Goal: Task Accomplishment & Management: Manage account settings

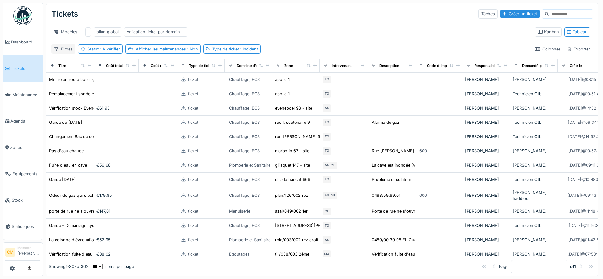
click at [60, 53] on div "Filtres" at bounding box center [63, 48] width 24 height 9
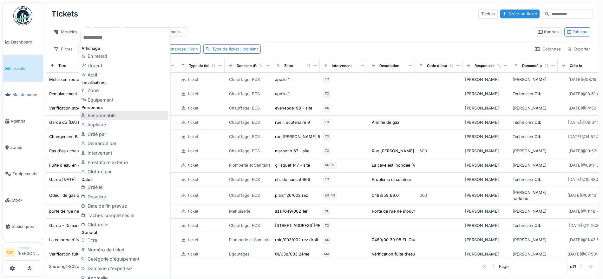
click at [103, 118] on div "Responsable" at bounding box center [124, 116] width 88 height 10
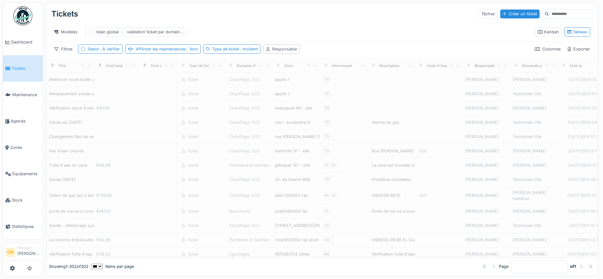
click at [286, 52] on div "Responsable" at bounding box center [284, 49] width 25 height 6
click at [293, 84] on div "Responsable" at bounding box center [286, 85] width 37 height 7
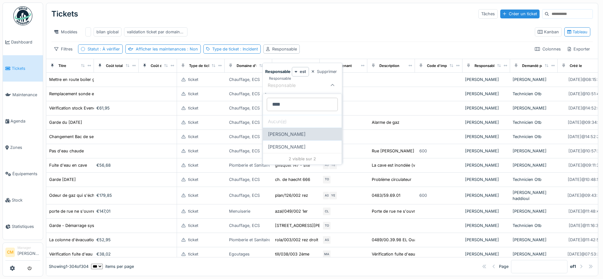
type input "****"
click at [294, 133] on div "[PERSON_NAME]" at bounding box center [302, 134] width 79 height 13
type input "****"
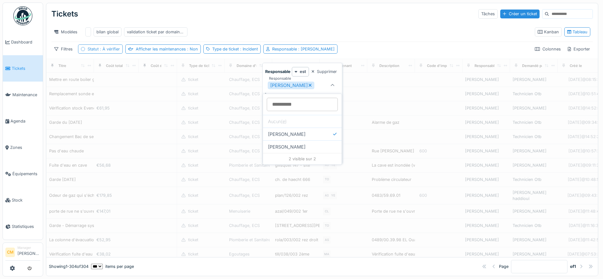
click at [371, 30] on div "Modèles bilan global validation ticket par domaine d'expertise" at bounding box center [290, 32] width 478 height 14
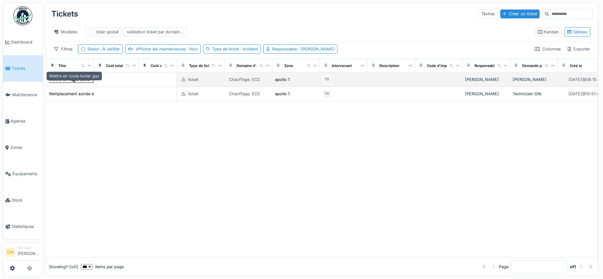
click at [73, 82] on div "Mettre en route boiler gaz" at bounding box center [74, 79] width 50 height 6
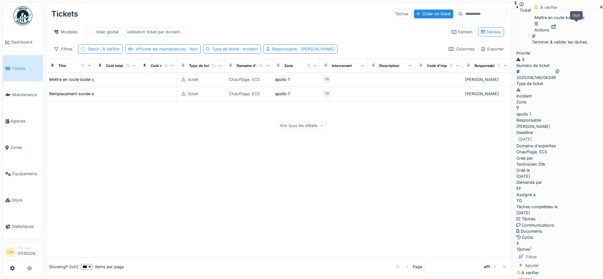
click at [556, 26] on icon at bounding box center [554, 27] width 4 height 4
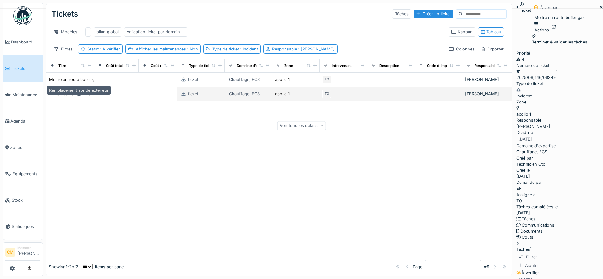
click at [69, 97] on div "Remplacement sonde exterieur" at bounding box center [78, 94] width 59 height 6
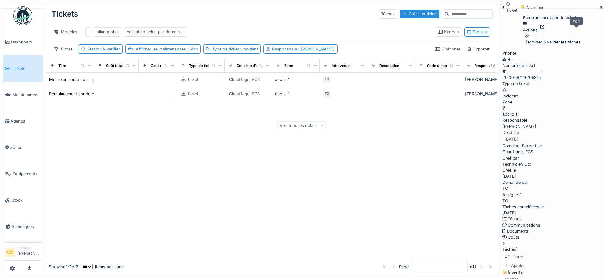
click at [544, 30] on div at bounding box center [542, 27] width 4 height 6
click at [318, 51] on span ": Cédric Mony" at bounding box center [316, 49] width 38 height 5
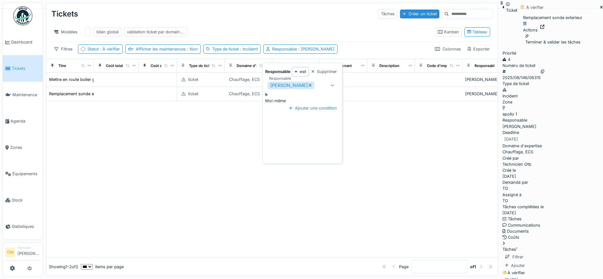
click at [309, 85] on icon at bounding box center [310, 85] width 3 height 3
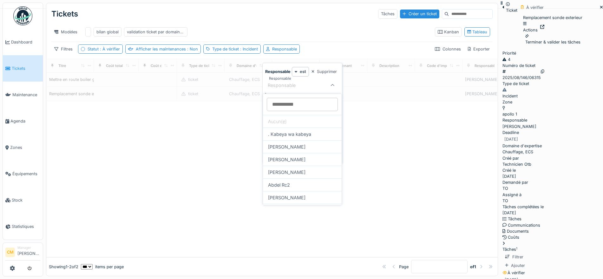
click at [303, 85] on div "Responsable" at bounding box center [286, 85] width 37 height 7
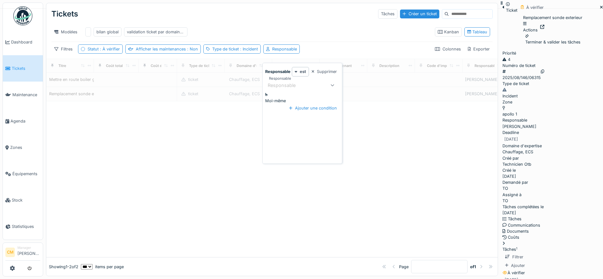
click at [303, 85] on div "Responsable" at bounding box center [286, 85] width 37 height 7
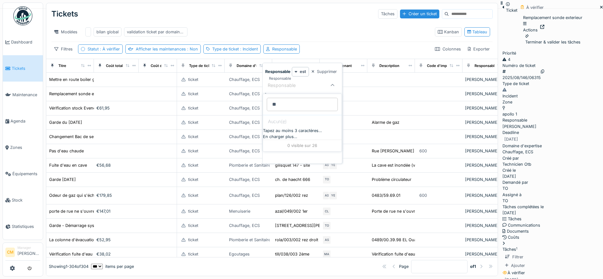
type input "*"
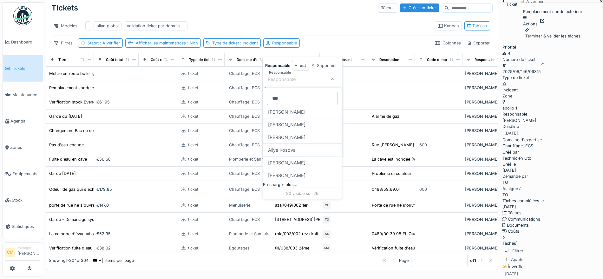
type input "***"
click at [300, 184] on div "En charger plus…" at bounding box center [302, 184] width 79 height 6
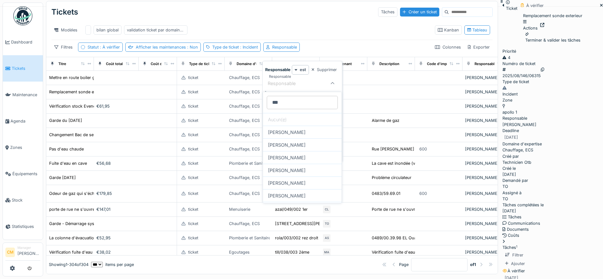
scroll to position [0, 0]
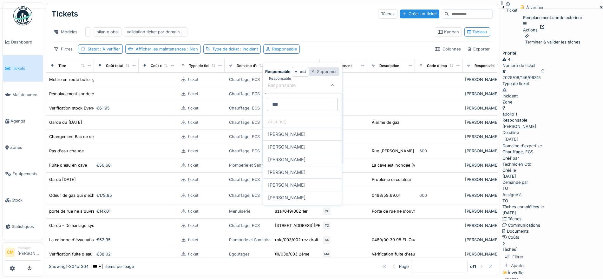
click at [319, 72] on div "Supprimer" at bounding box center [324, 71] width 31 height 9
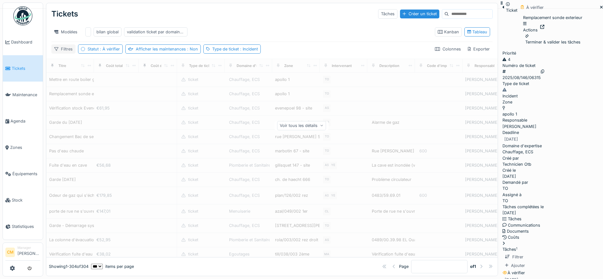
click at [60, 54] on div "Filtres" at bounding box center [63, 48] width 24 height 9
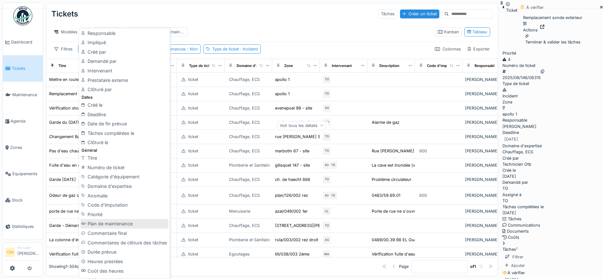
scroll to position [43, 0]
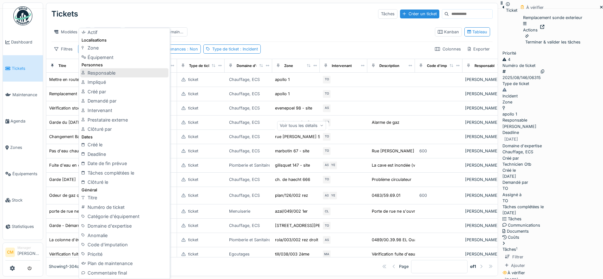
click at [97, 77] on div "Responsable" at bounding box center [124, 73] width 88 height 10
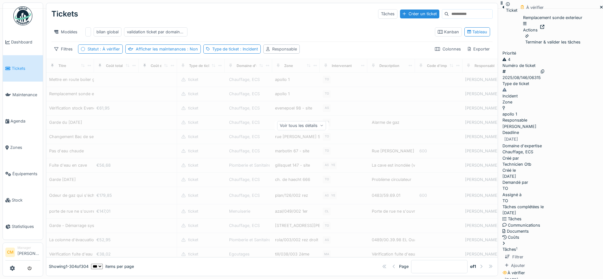
click at [285, 52] on div "Responsable" at bounding box center [284, 49] width 25 height 6
click at [299, 85] on div "Responsable" at bounding box center [286, 85] width 37 height 7
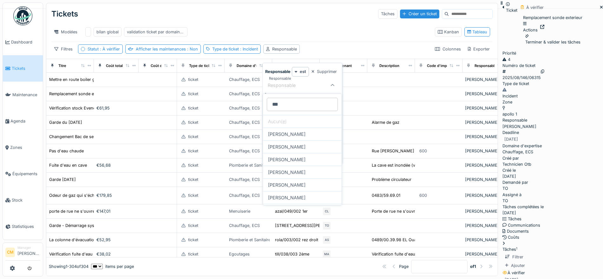
type input "***"
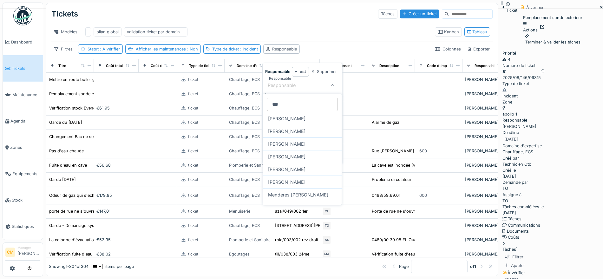
scroll to position [0, 0]
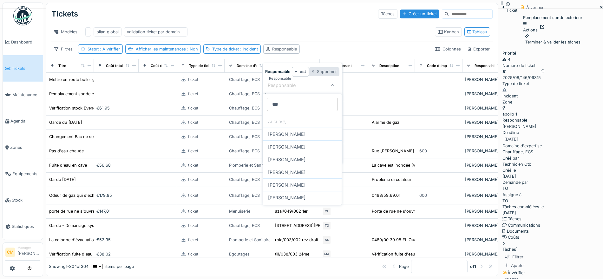
click at [317, 71] on div "Supprimer" at bounding box center [324, 71] width 31 height 9
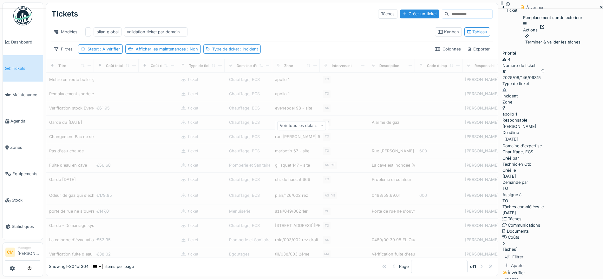
click at [238, 52] on div "Type de ticket : Incident" at bounding box center [235, 49] width 46 height 6
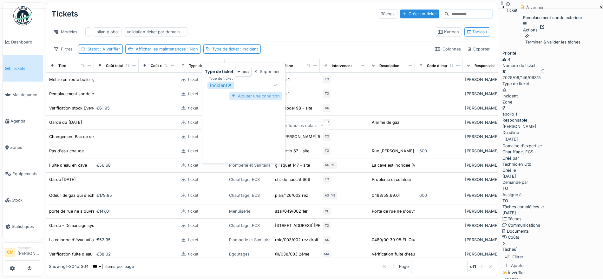
click at [261, 94] on div "Ajouter une condition" at bounding box center [255, 96] width 53 height 9
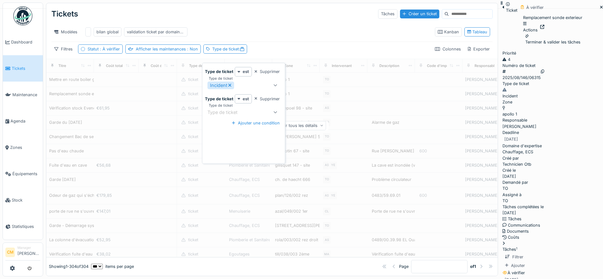
click at [237, 114] on div "Type de ticket" at bounding box center [227, 112] width 39 height 7
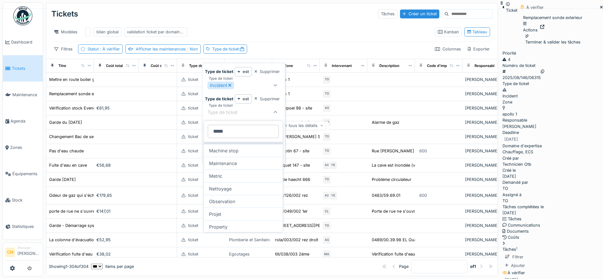
scroll to position [36, 0]
type ticket_c5Mzk "*****"
click at [230, 203] on div "Projet" at bounding box center [243, 201] width 79 height 13
type input "***"
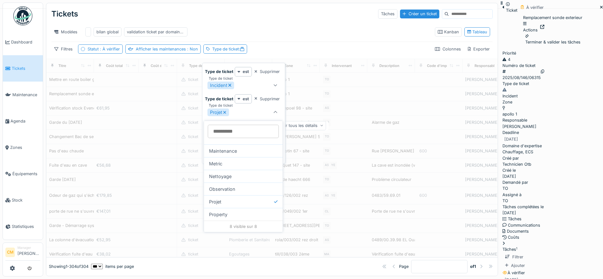
click at [299, 54] on div "Filtres Statut : À vérifier Afficher les maintenances : Non Type de ticket : Co…" at bounding box center [271, 48] width 441 height 9
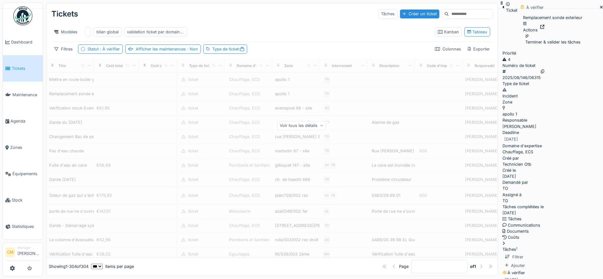
click at [258, 54] on div "Filtres Statut : À vérifier Afficher les maintenances : Non Type de ticket : Co…" at bounding box center [271, 48] width 441 height 9
click at [56, 51] on icon at bounding box center [56, 49] width 4 height 4
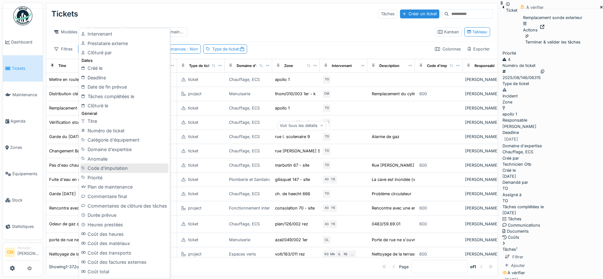
scroll to position [40, 0]
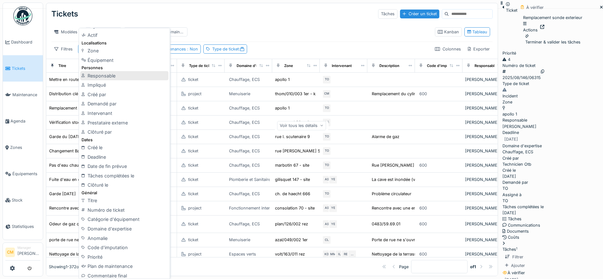
click at [112, 75] on div "Responsable" at bounding box center [124, 76] width 88 height 10
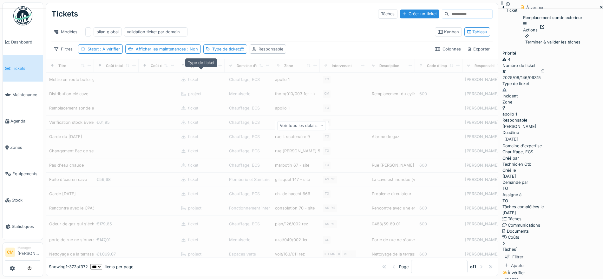
click at [275, 52] on div "Responsable" at bounding box center [271, 49] width 25 height 6
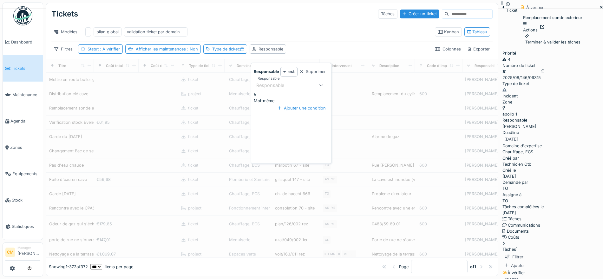
click at [279, 82] on div "Responsable" at bounding box center [274, 85] width 37 height 7
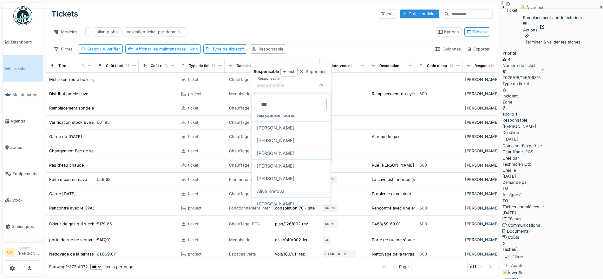
scroll to position [198, 0]
type input "***"
click at [280, 188] on div "En charger plus…" at bounding box center [291, 191] width 79 height 6
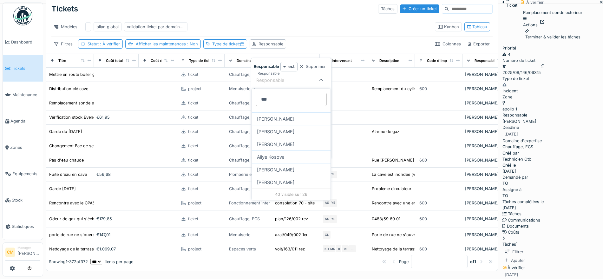
scroll to position [6, 0]
click at [308, 48] on div "Filtres Statut : À vérifier Afficher les maintenances : Non Type de ticket : Re…" at bounding box center [271, 42] width 441 height 9
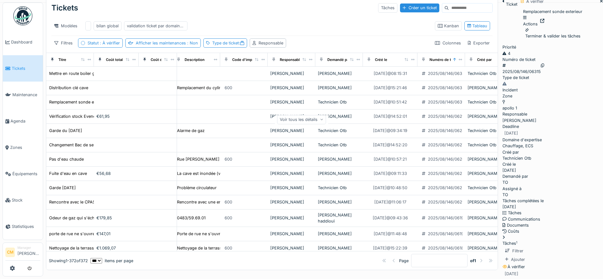
scroll to position [0, 211]
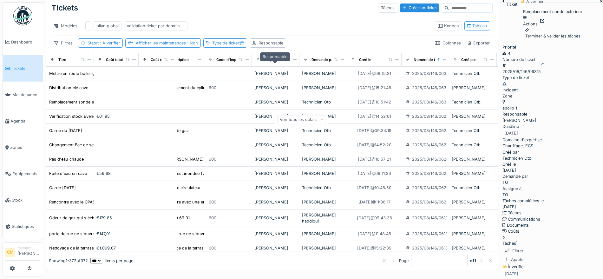
click at [276, 63] on div "Responsable" at bounding box center [275, 59] width 22 height 5
click at [287, 61] on icon at bounding box center [289, 59] width 4 height 3
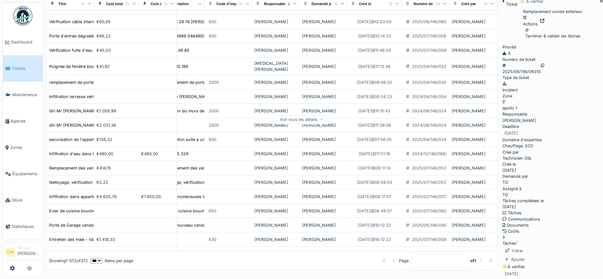
scroll to position [198, 211]
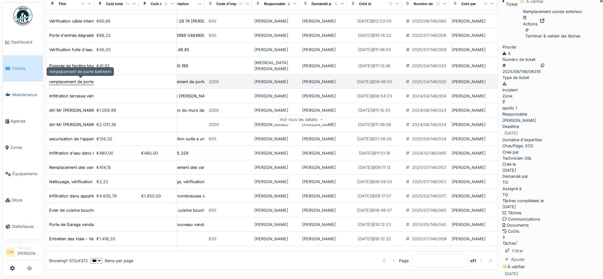
click at [73, 79] on div "remplacement de porte batiment" at bounding box center [80, 82] width 62 height 6
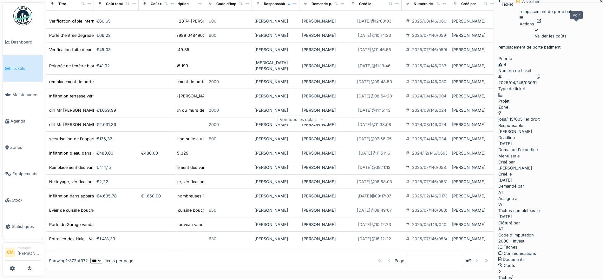
click at [541, 23] on icon at bounding box center [539, 21] width 4 height 4
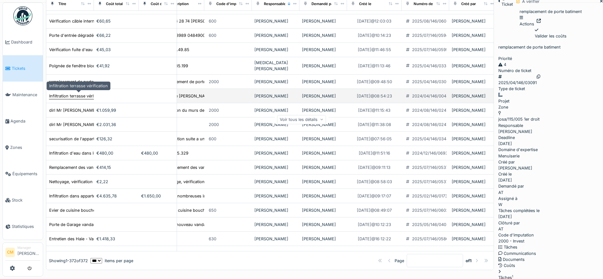
click at [61, 93] on div "Infiltration terrasse vérification" at bounding box center [78, 96] width 59 height 6
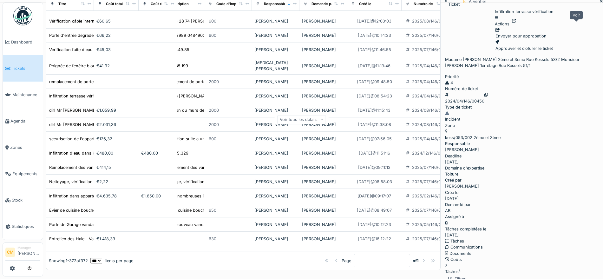
click at [516, 23] on icon at bounding box center [514, 21] width 4 height 4
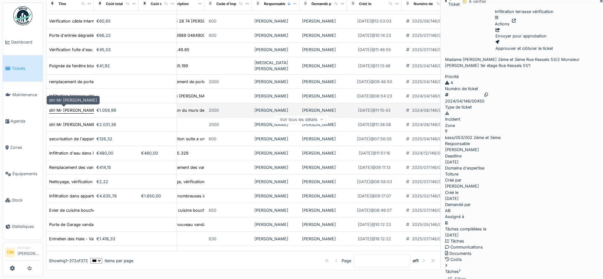
click at [64, 112] on div "dirl Mr Chemlal" at bounding box center [73, 110] width 48 height 6
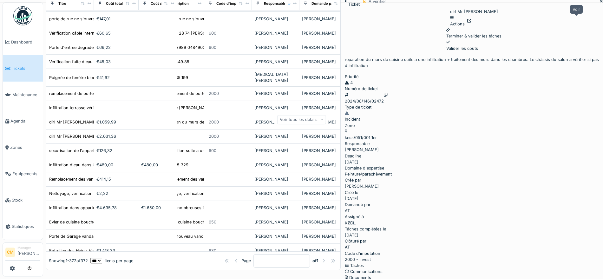
click at [471, 20] on icon at bounding box center [469, 21] width 4 height 4
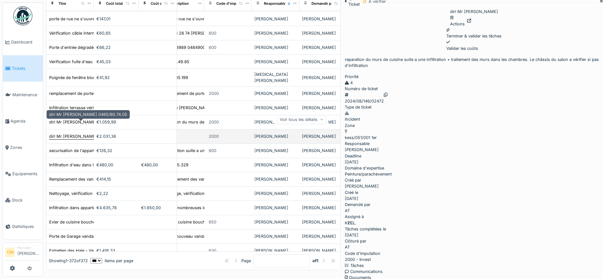
click at [73, 133] on div "dirl Mr Abdeslami 0465/80.74.05" at bounding box center [88, 136] width 78 height 6
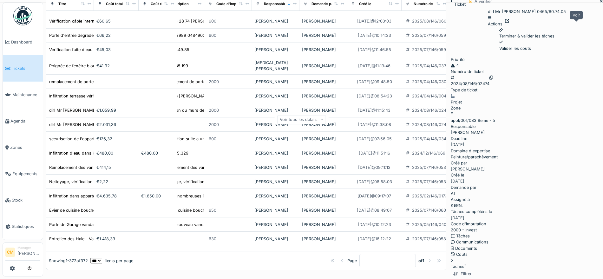
click at [509, 23] on icon at bounding box center [507, 21] width 4 height 4
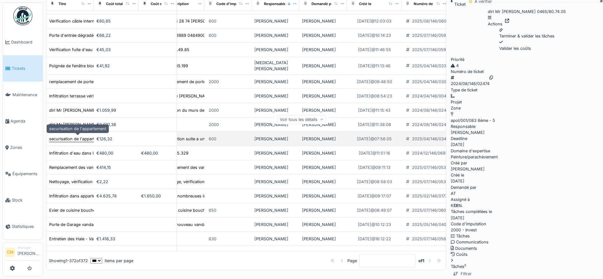
click at [77, 137] on div "securisation de l'appartement" at bounding box center [77, 139] width 57 height 6
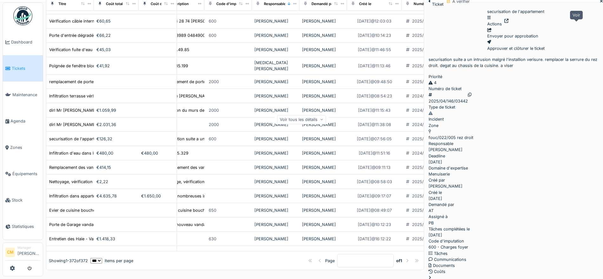
click at [509, 23] on icon at bounding box center [506, 21] width 4 height 4
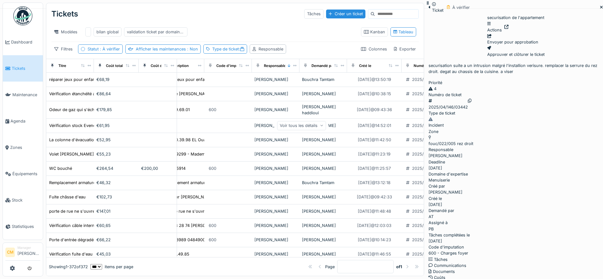
click at [27, 9] on img at bounding box center [22, 15] width 19 height 19
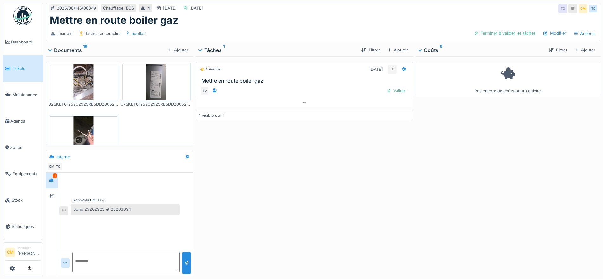
scroll to position [6, 0]
click at [548, 29] on div "Modifier" at bounding box center [555, 33] width 28 height 9
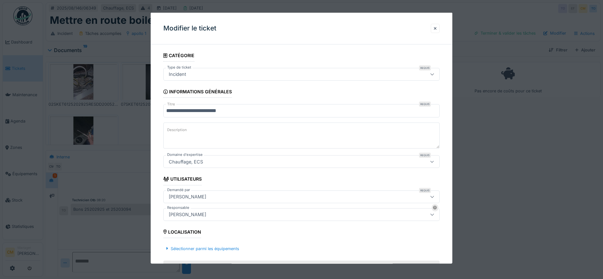
click at [222, 215] on div "[PERSON_NAME]" at bounding box center [285, 214] width 238 height 7
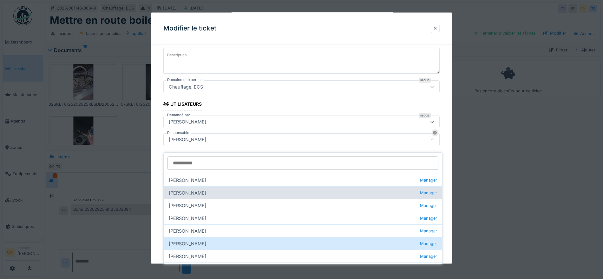
scroll to position [76, 0]
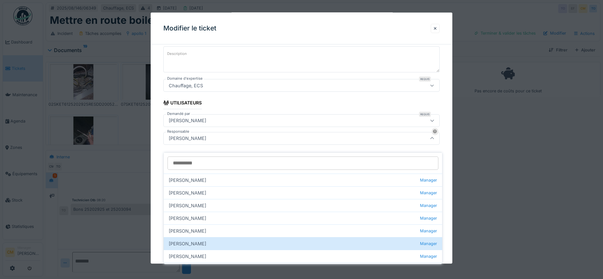
click at [211, 156] on input "Responsable" at bounding box center [303, 162] width 271 height 13
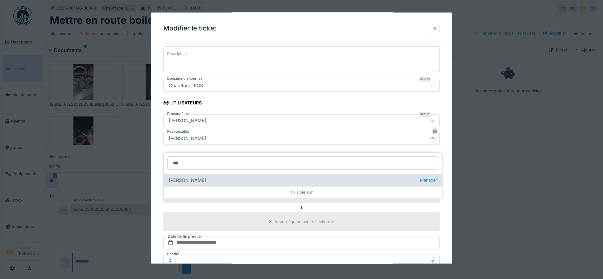
type input "***"
click at [191, 175] on div "Edmond Fayt Manager" at bounding box center [303, 180] width 279 height 13
type input "****"
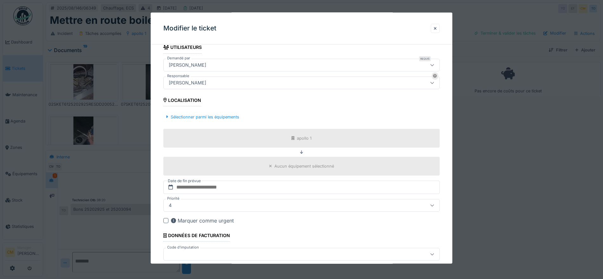
scroll to position [165, 0]
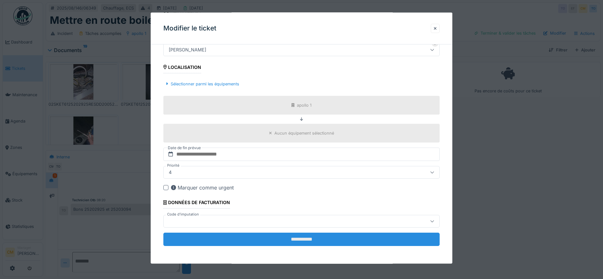
click at [291, 241] on input "**********" at bounding box center [301, 239] width 276 height 13
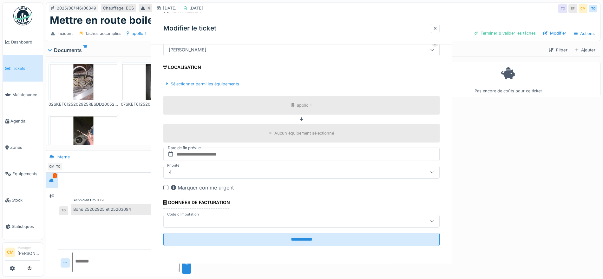
scroll to position [0, 0]
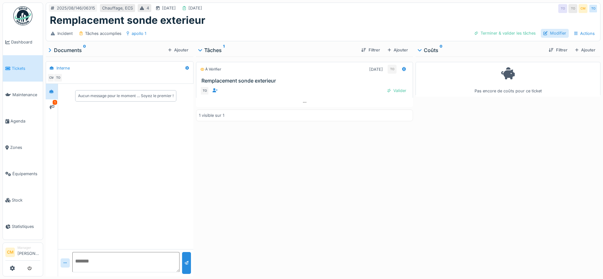
click at [551, 35] on div "Modifier" at bounding box center [555, 33] width 28 height 9
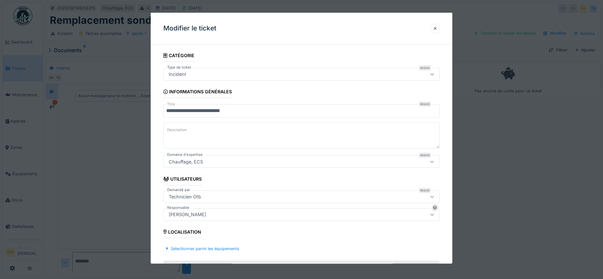
click at [242, 215] on div "[PERSON_NAME]" at bounding box center [285, 214] width 238 height 7
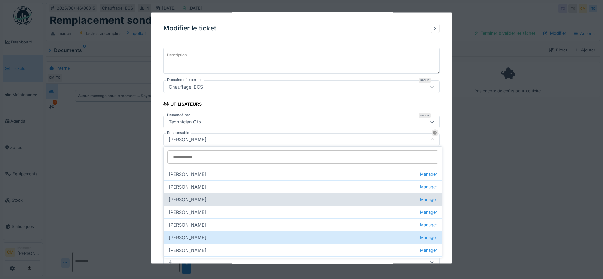
scroll to position [76, 0]
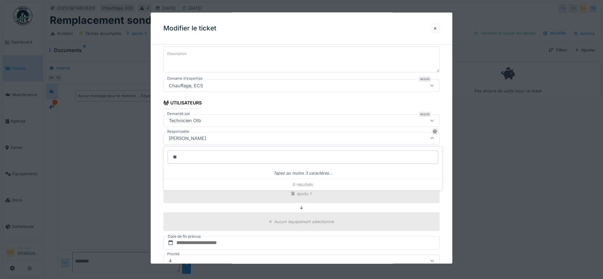
type input "*"
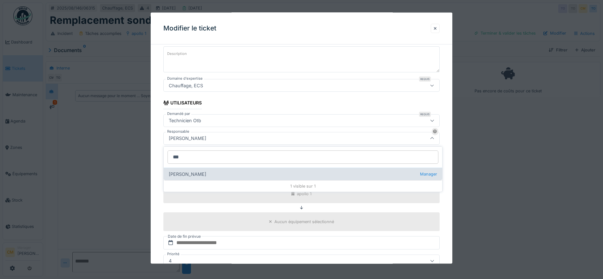
type input "***"
click at [192, 173] on div "Edmond Fayt Manager" at bounding box center [303, 174] width 279 height 13
type input "****"
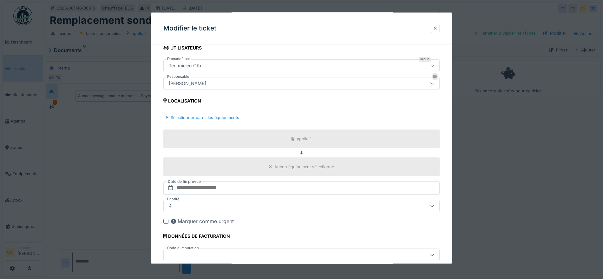
scroll to position [165, 0]
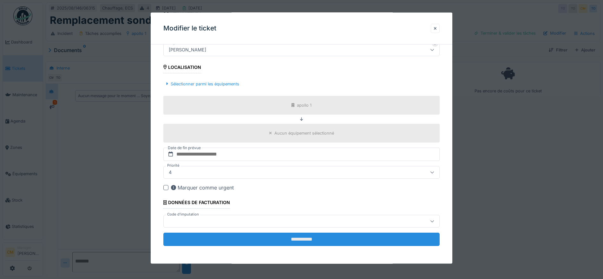
click at [297, 239] on input "**********" at bounding box center [301, 239] width 276 height 13
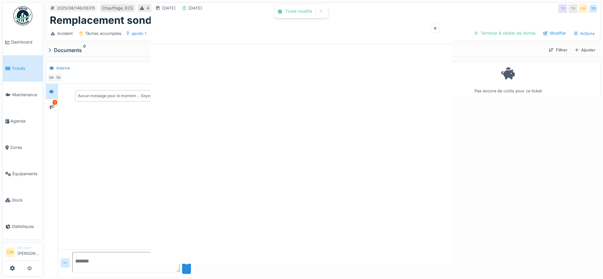
scroll to position [0, 0]
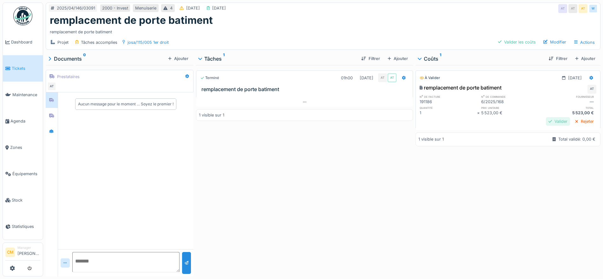
click at [546, 121] on div "Valider" at bounding box center [558, 121] width 24 height 9
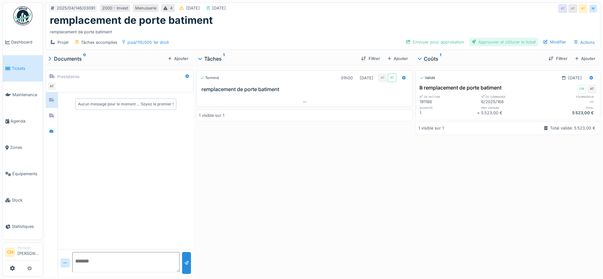
click at [516, 42] on div "Approuver et clôturer le ticket" at bounding box center [503, 42] width 69 height 9
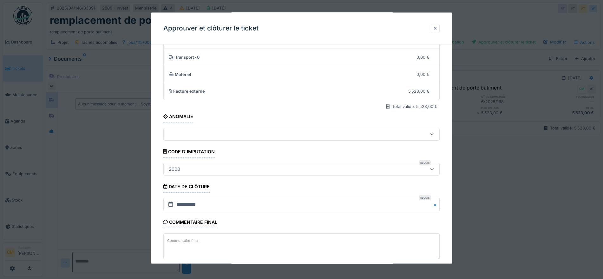
scroll to position [66, 0]
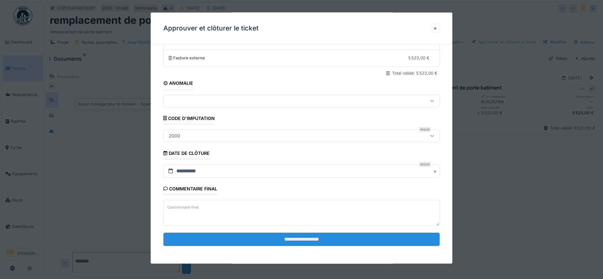
click at [291, 238] on input "**********" at bounding box center [301, 239] width 276 height 13
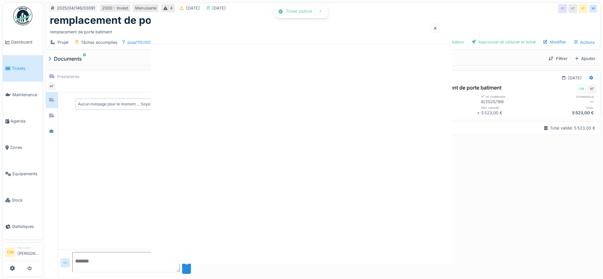
scroll to position [0, 0]
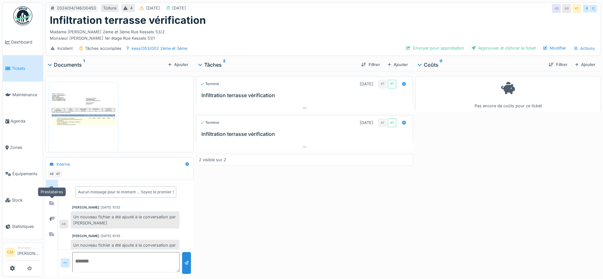
scroll to position [19, 0]
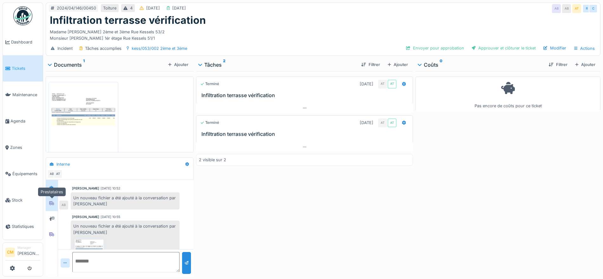
click at [53, 201] on icon at bounding box center [51, 203] width 5 height 4
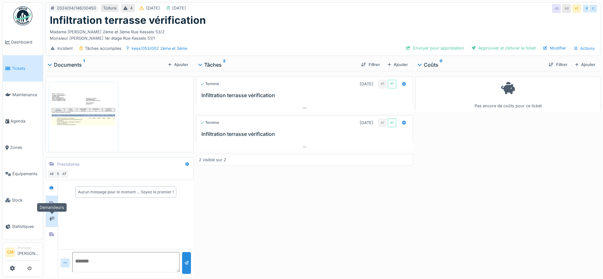
click at [53, 217] on icon at bounding box center [51, 219] width 5 height 4
click at [50, 232] on icon at bounding box center [51, 234] width 5 height 4
click at [81, 112] on img at bounding box center [83, 130] width 67 height 94
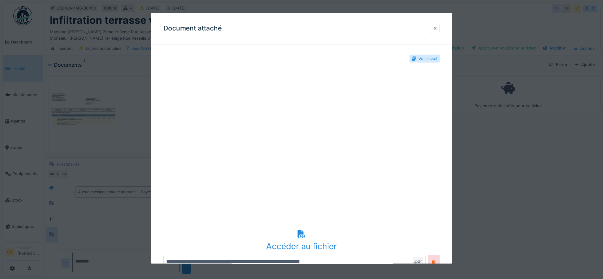
click at [435, 28] on div at bounding box center [435, 27] width 9 height 9
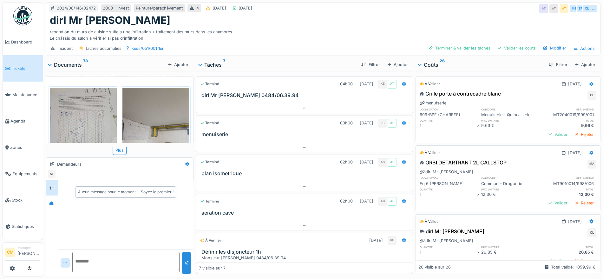
scroll to position [6, 0]
click at [546, 130] on div "Valider" at bounding box center [558, 134] width 24 height 9
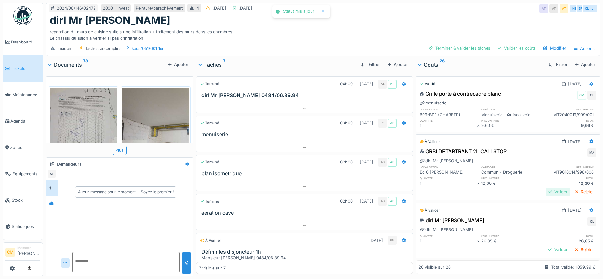
click at [546, 188] on div "Valider" at bounding box center [558, 192] width 24 height 9
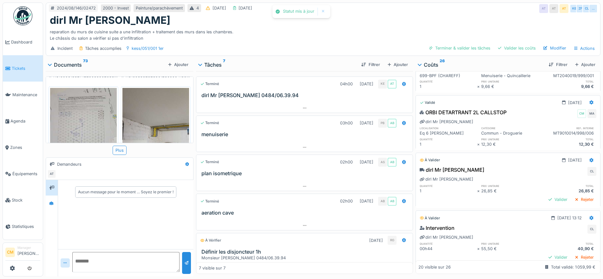
scroll to position [79, 0]
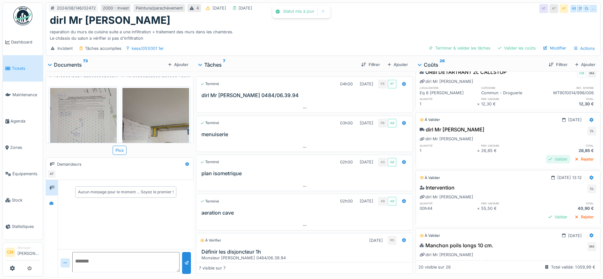
click at [546, 155] on div "Valider" at bounding box center [558, 159] width 24 height 9
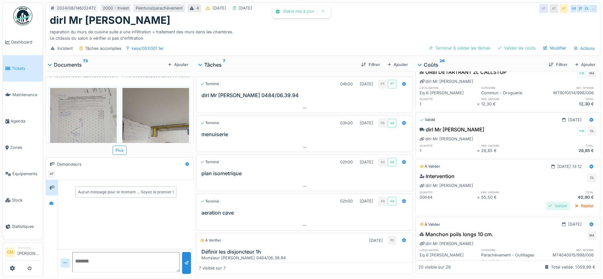
click at [546, 201] on div "Valider" at bounding box center [558, 205] width 24 height 9
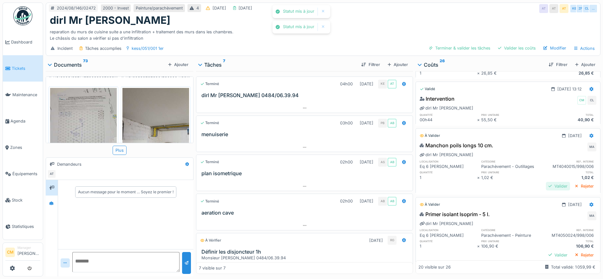
scroll to position [159, 0]
click at [546, 180] on div "Valider" at bounding box center [558, 184] width 24 height 9
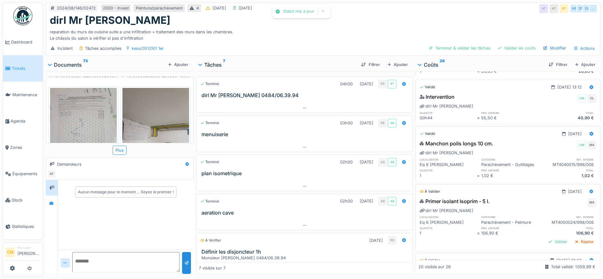
scroll to position [238, 0]
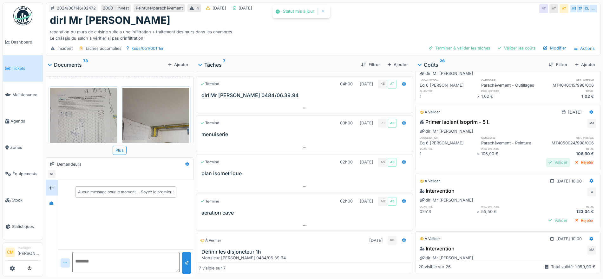
click at [546, 160] on div "Valider" at bounding box center [558, 162] width 24 height 9
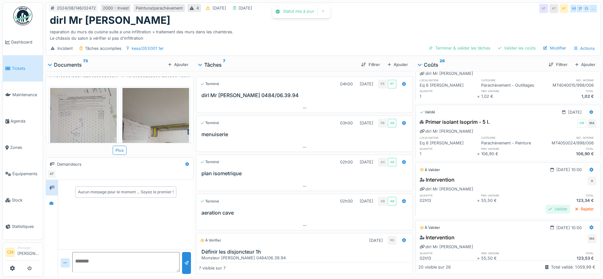
click at [546, 210] on div "Valider" at bounding box center [558, 209] width 24 height 9
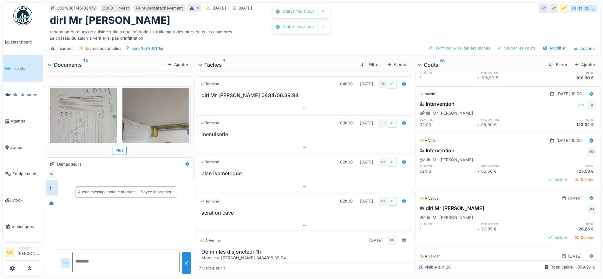
scroll to position [317, 0]
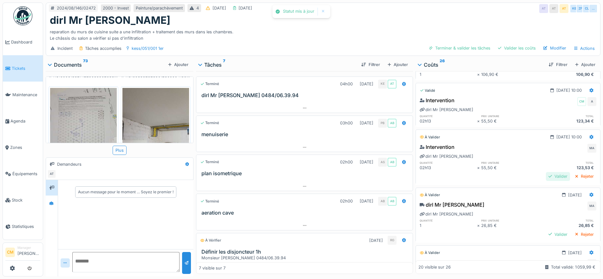
click at [546, 177] on div "Valider" at bounding box center [558, 176] width 24 height 9
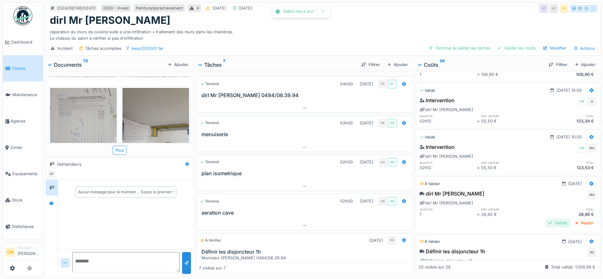
click at [546, 221] on div "Valider" at bounding box center [558, 223] width 24 height 9
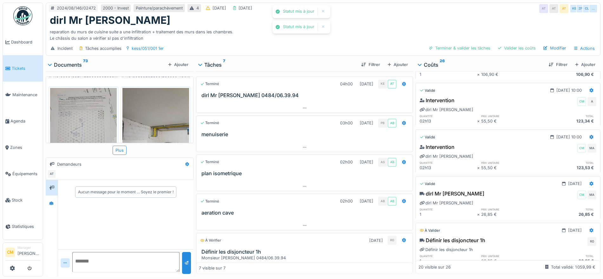
scroll to position [436, 0]
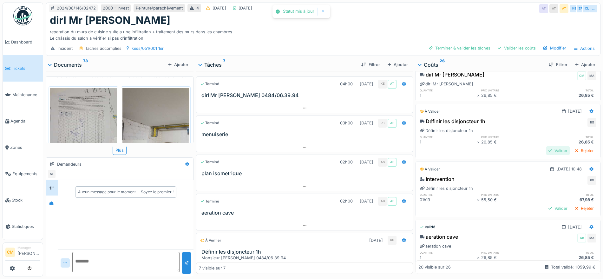
click at [546, 153] on div "Valider" at bounding box center [558, 150] width 24 height 9
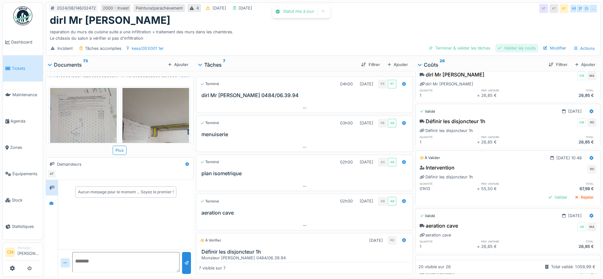
click at [514, 44] on div "Valider les coûts" at bounding box center [517, 48] width 43 height 9
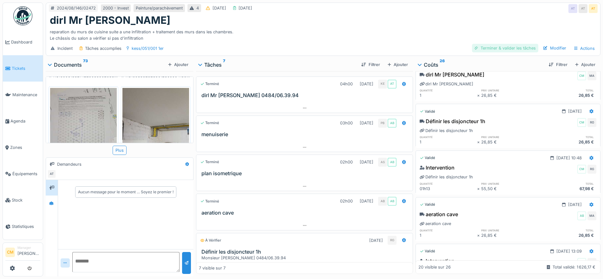
click at [482, 44] on div "Terminer & valider les tâches" at bounding box center [505, 48] width 66 height 9
click at [510, 44] on div "Approuver et clôturer le ticket" at bounding box center [503, 48] width 69 height 9
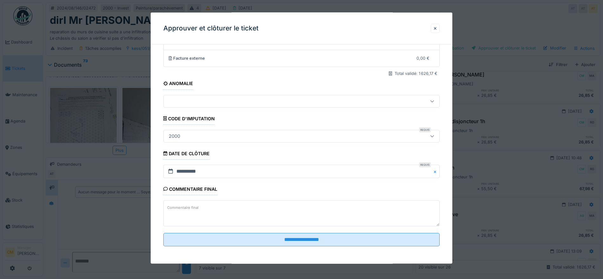
scroll to position [66, 0]
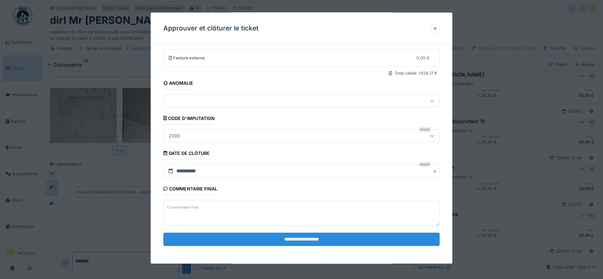
click at [313, 237] on input "**********" at bounding box center [301, 239] width 276 height 13
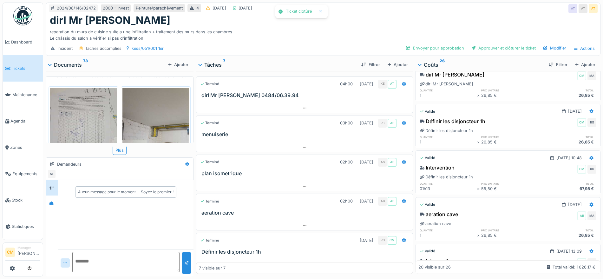
scroll to position [425, 0]
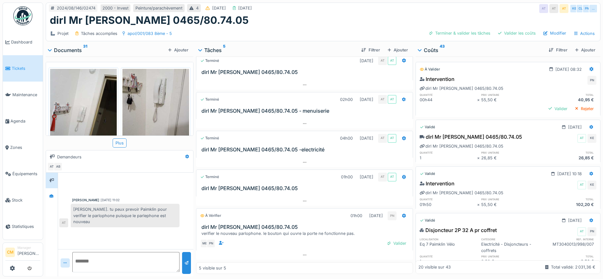
scroll to position [10, 0]
click at [546, 108] on div "Valider" at bounding box center [558, 108] width 24 height 9
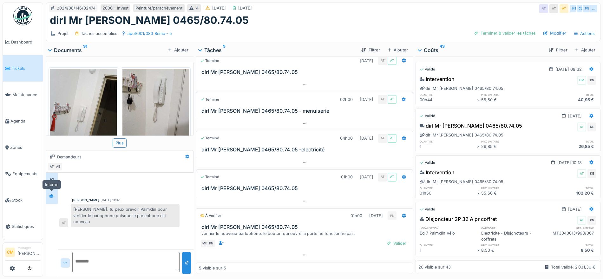
click at [49, 196] on icon at bounding box center [51, 196] width 4 height 4
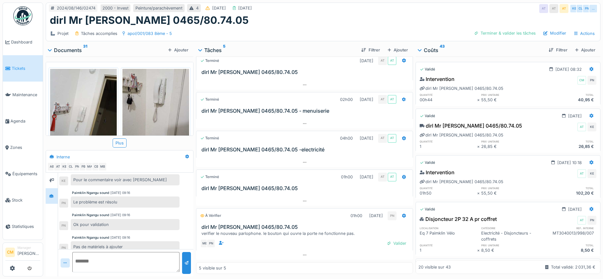
scroll to position [6, 0]
click at [512, 29] on div "Terminer & valider les tâches" at bounding box center [505, 33] width 66 height 9
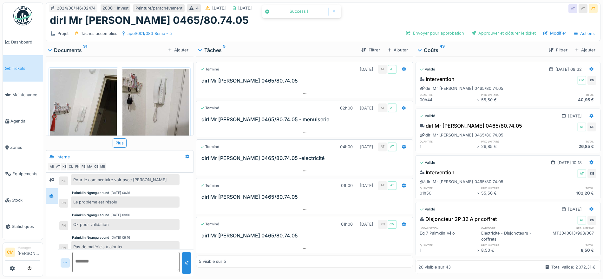
scroll to position [0, 0]
click at [494, 29] on div "Approuver et clôturer le ticket" at bounding box center [503, 33] width 69 height 9
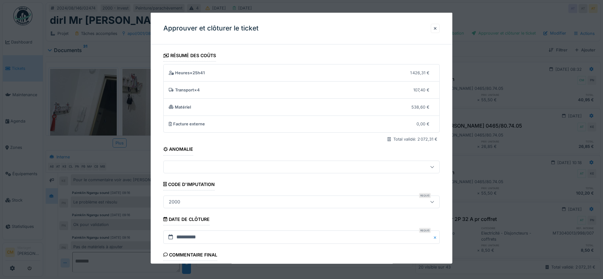
scroll to position [66, 0]
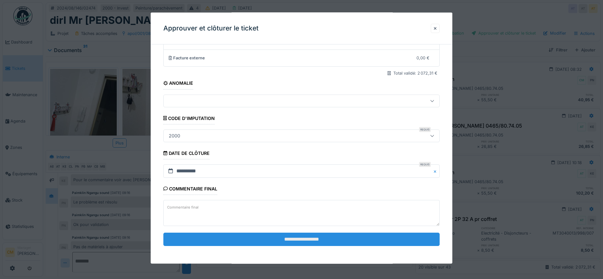
click at [322, 240] on input "**********" at bounding box center [301, 239] width 276 height 13
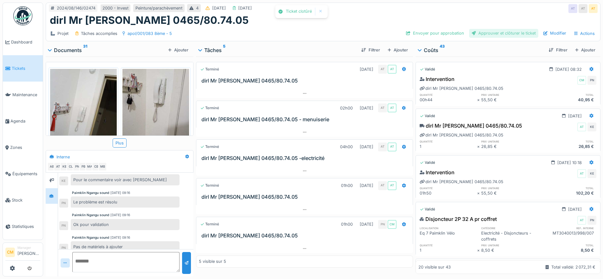
scroll to position [211, 0]
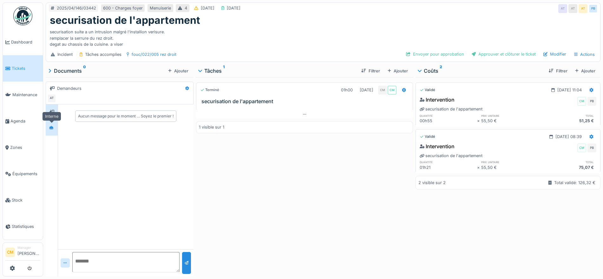
click at [50, 127] on icon at bounding box center [51, 127] width 4 height 3
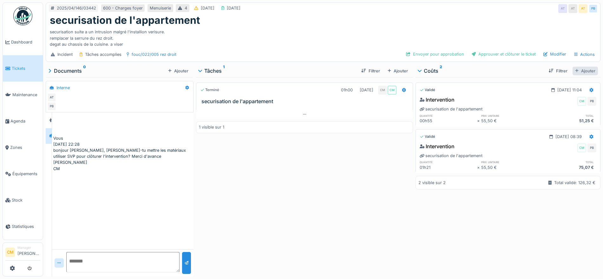
click at [577, 69] on div "Ajouter" at bounding box center [585, 71] width 25 height 9
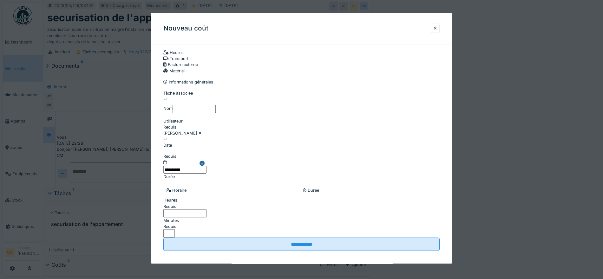
click at [271, 62] on div "Transport" at bounding box center [301, 59] width 276 height 6
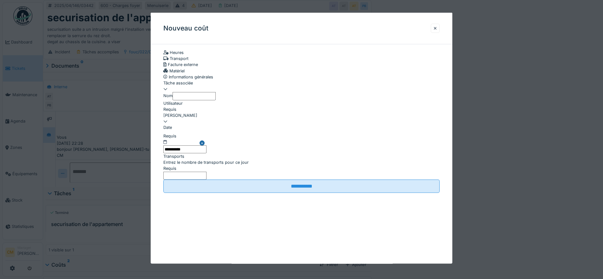
click at [193, 86] on div at bounding box center [301, 86] width 276 height 0
click at [197, 129] on div "securisation de l'appartement closed" at bounding box center [303, 126] width 279 height 6
type input "******"
type input "**********"
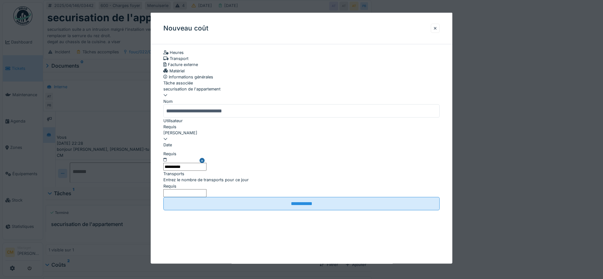
click at [202, 136] on div "[PERSON_NAME]" at bounding box center [301, 133] width 276 height 6
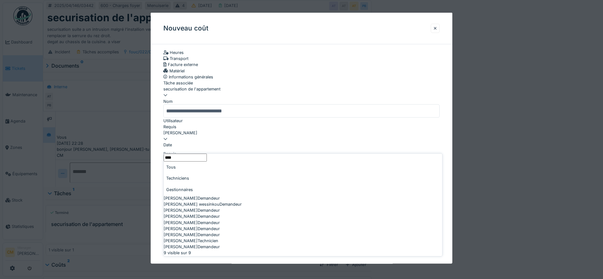
type input "****"
click at [202, 178] on div "Techniciens" at bounding box center [303, 178] width 279 height 11
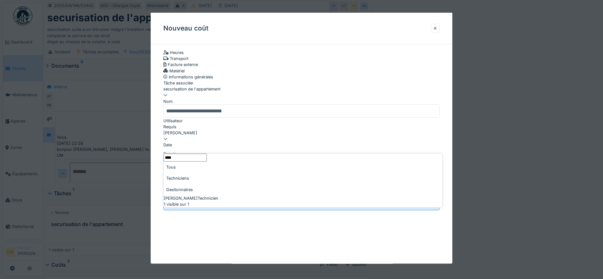
click at [196, 200] on div "[PERSON_NAME] Technicien" at bounding box center [303, 198] width 279 height 6
type input "****"
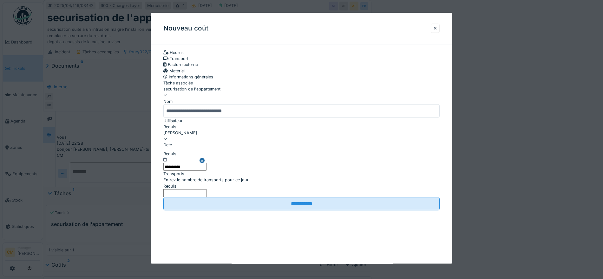
click at [207, 197] on input "Entrez le nombre de transports pour ce jour" at bounding box center [184, 193] width 43 height 8
type input "*"
click at [207, 171] on input "**********" at bounding box center [184, 167] width 43 height 8
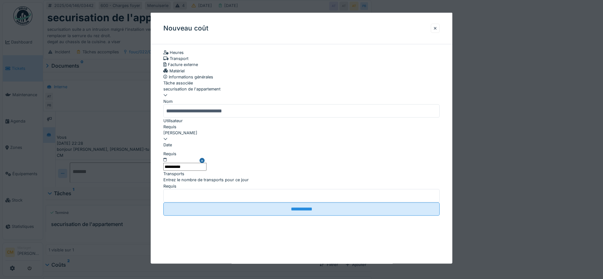
drag, startPoint x: 234, startPoint y: 171, endPoint x: 160, endPoint y: 173, distance: 73.3
click at [160, 173] on div "**********" at bounding box center [302, 138] width 302 height 179
type input "**********"
click at [163, 202] on input "**********" at bounding box center [301, 208] width 276 height 13
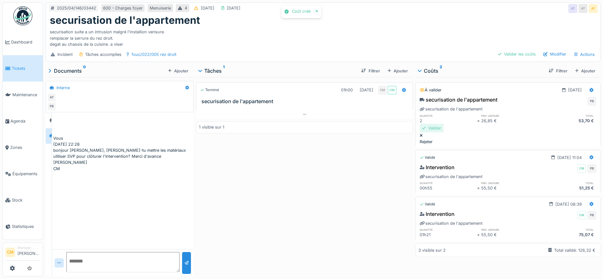
click at [444, 129] on div "Valider" at bounding box center [432, 128] width 24 height 9
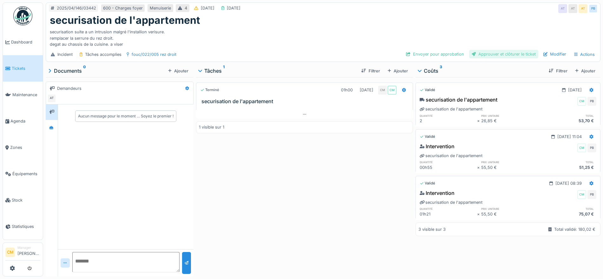
click at [510, 54] on div "Approuver et clôturer le ticket" at bounding box center [503, 54] width 69 height 9
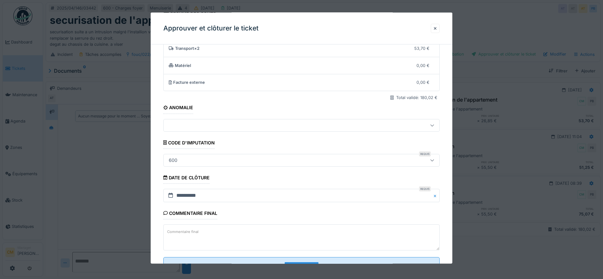
scroll to position [66, 0]
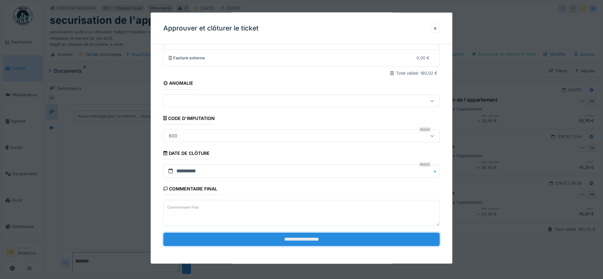
click at [287, 237] on input "**********" at bounding box center [301, 239] width 276 height 13
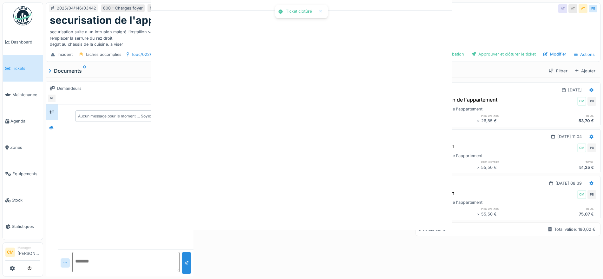
scroll to position [0, 0]
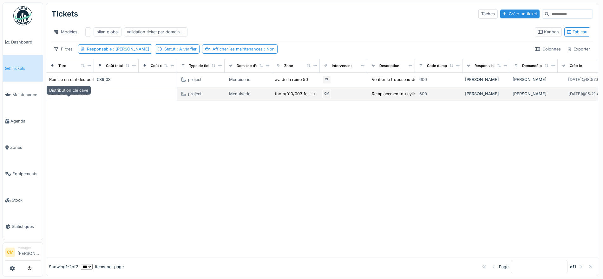
click at [73, 97] on div "Distribution clé cave" at bounding box center [68, 94] width 39 height 6
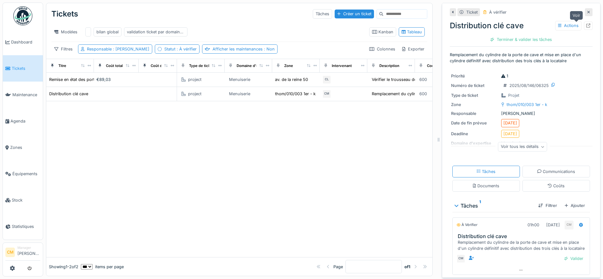
click at [586, 27] on icon at bounding box center [588, 25] width 4 height 4
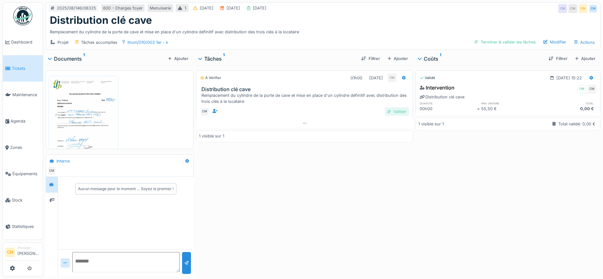
click at [395, 113] on div "Valider" at bounding box center [397, 111] width 24 height 9
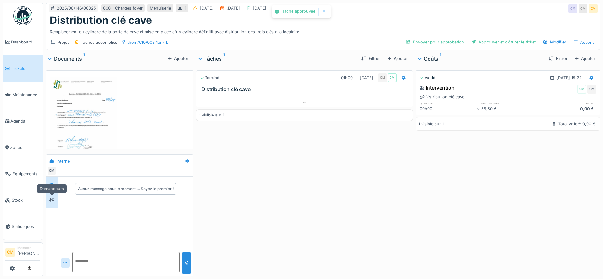
click at [52, 200] on icon at bounding box center [51, 200] width 5 height 4
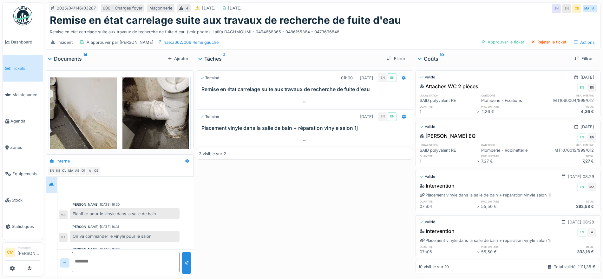
scroll to position [69, 0]
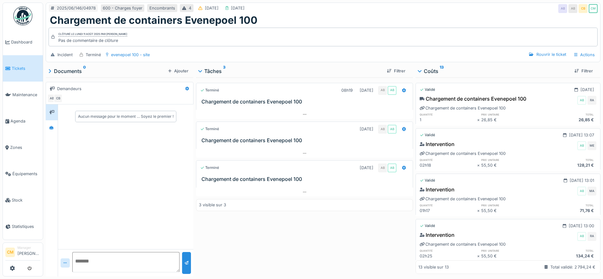
scroll to position [404, 0]
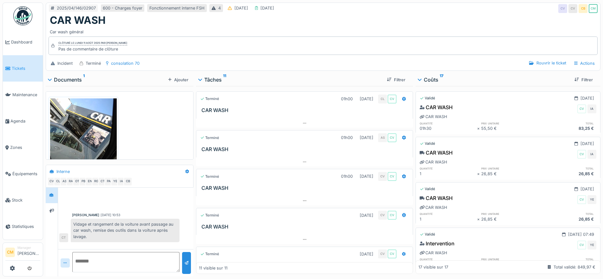
scroll to position [587, 0]
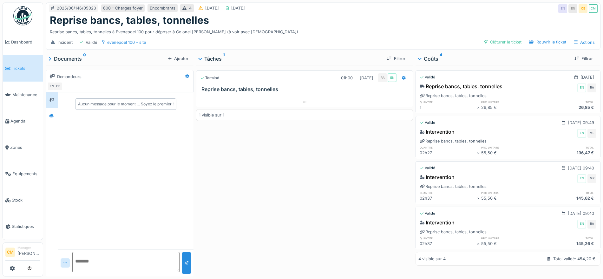
scroll to position [4, 0]
